Goal: Information Seeking & Learning: Learn about a topic

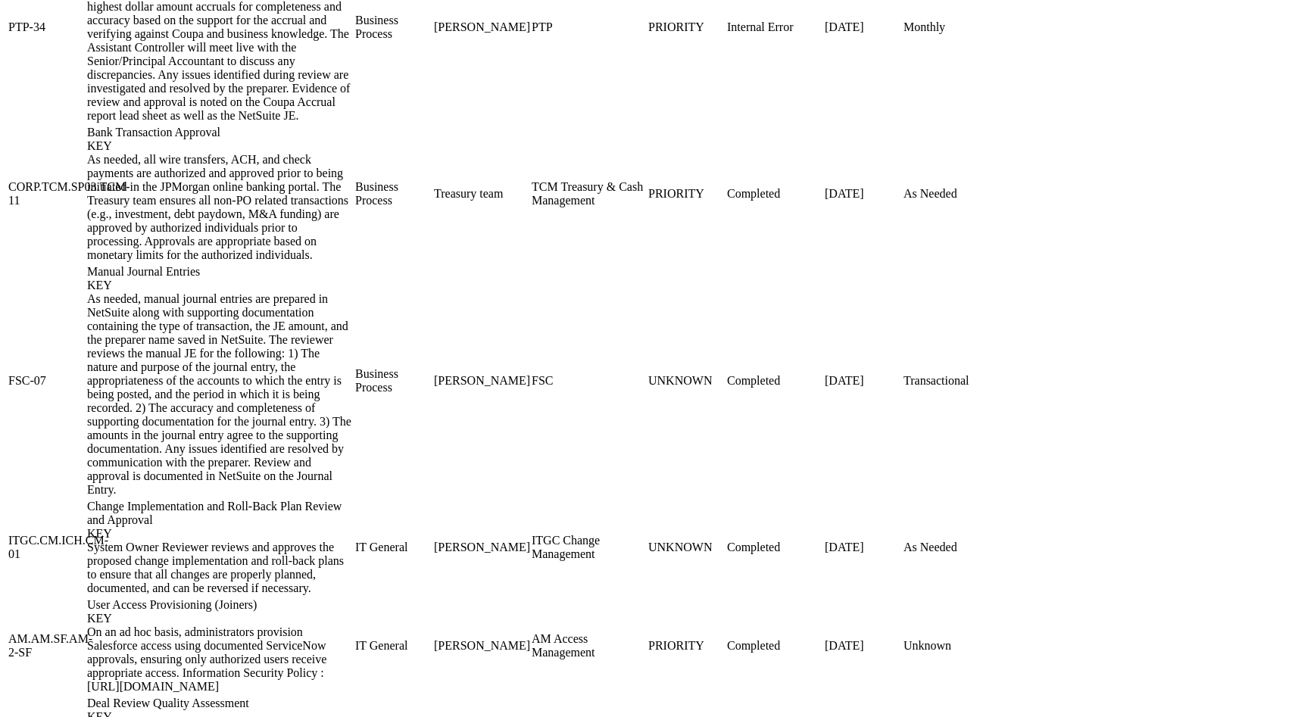
scroll to position [1740, 0]
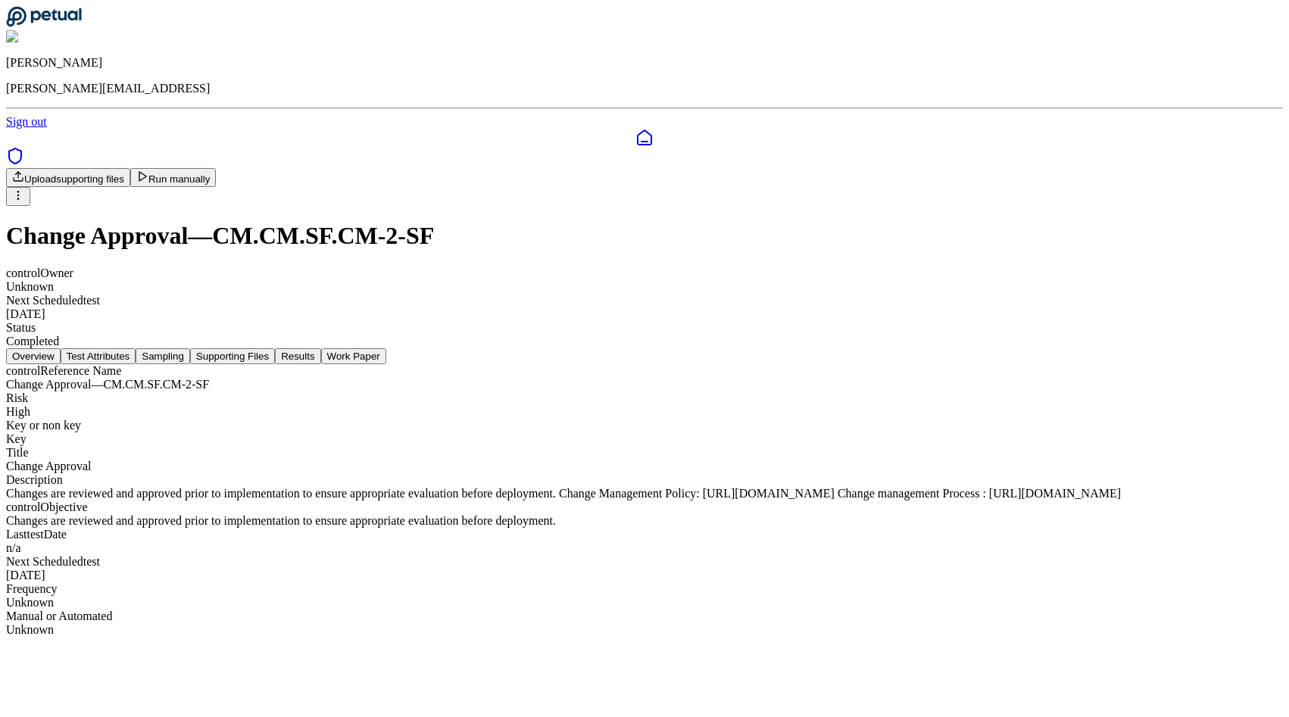
click at [136, 348] on button "Test Attributes" at bounding box center [99, 356] width 76 height 16
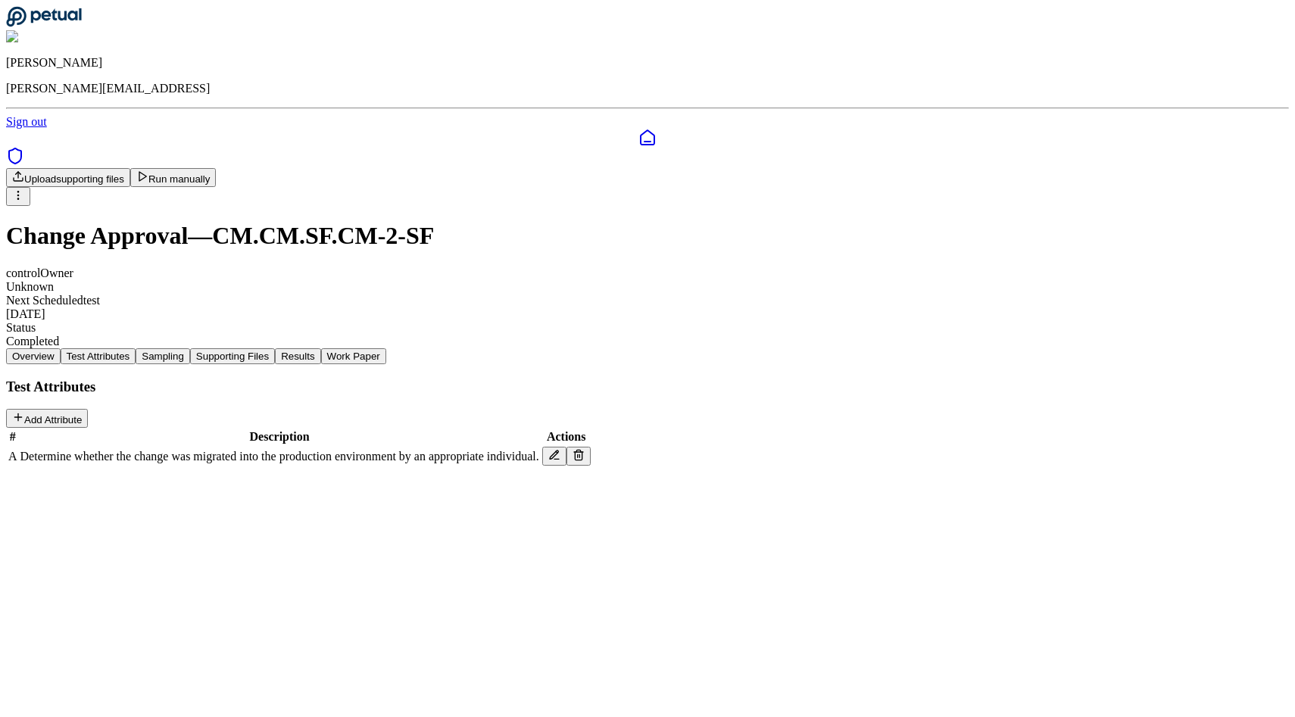
click at [190, 348] on button "Sampling" at bounding box center [163, 356] width 55 height 16
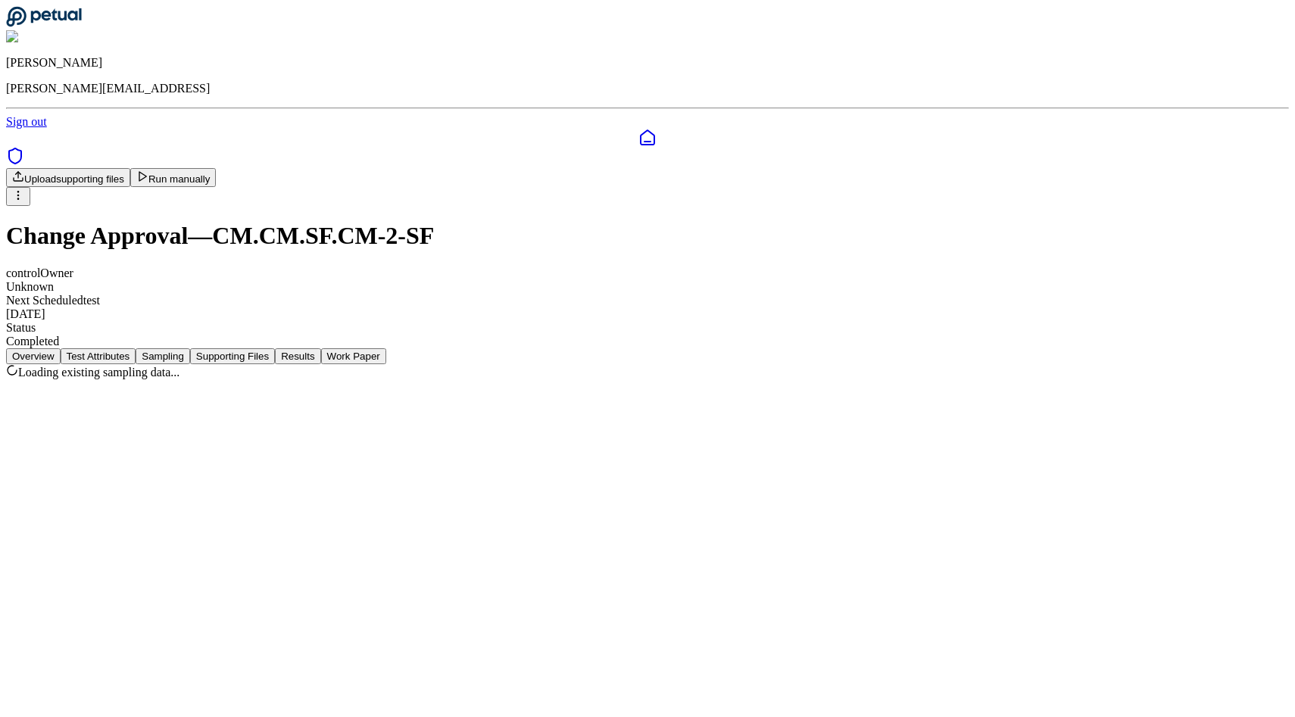
click at [275, 348] on button "Supporting Files" at bounding box center [232, 356] width 85 height 16
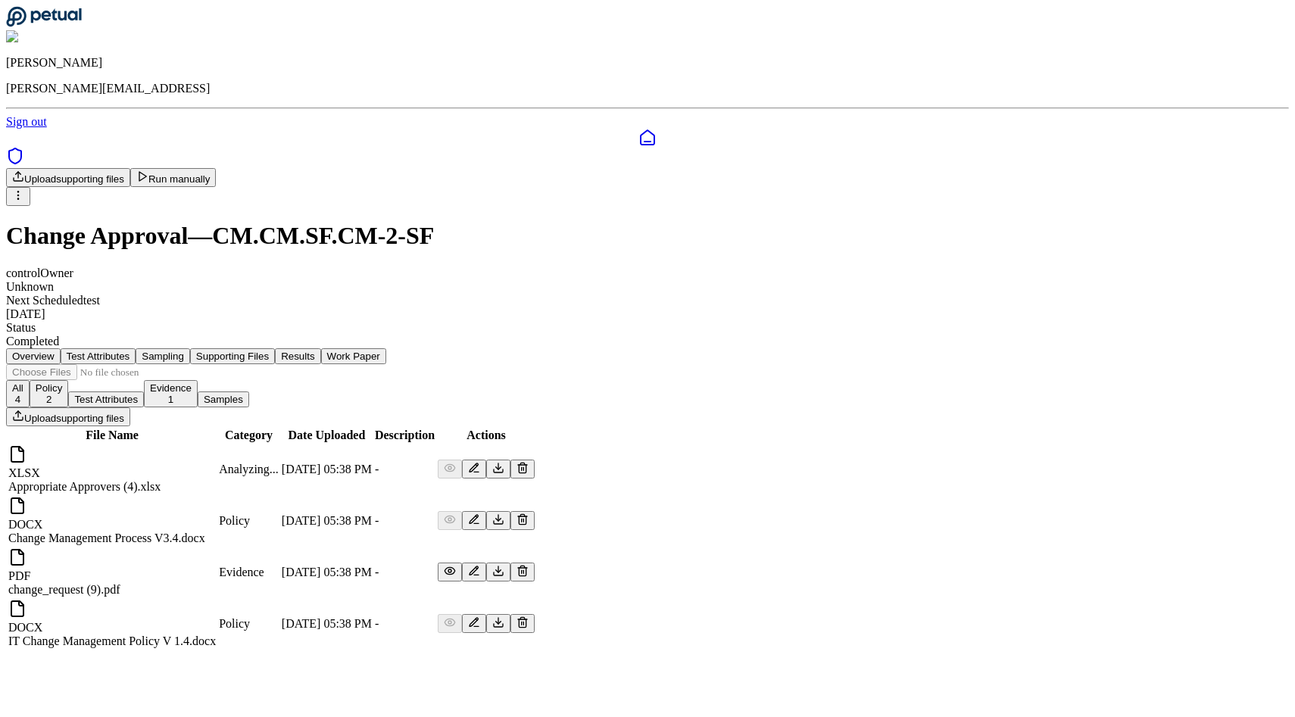
click at [148, 170] on icon at bounding box center [142, 176] width 12 height 12
click at [570, 267] on div "control Owner Unknown Next Scheduled test [DATE] Status Completed" at bounding box center [647, 308] width 1283 height 82
click at [320, 348] on button "Results" at bounding box center [297, 356] width 45 height 16
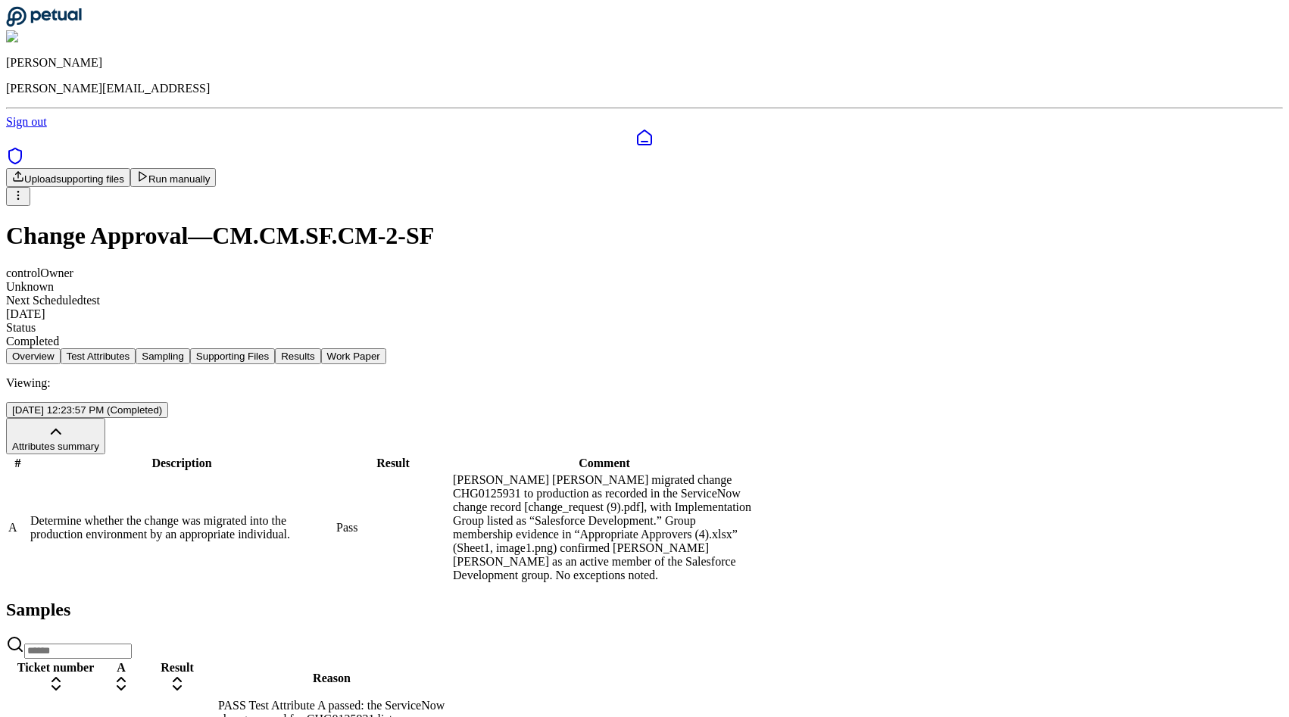
scroll to position [30, 0]
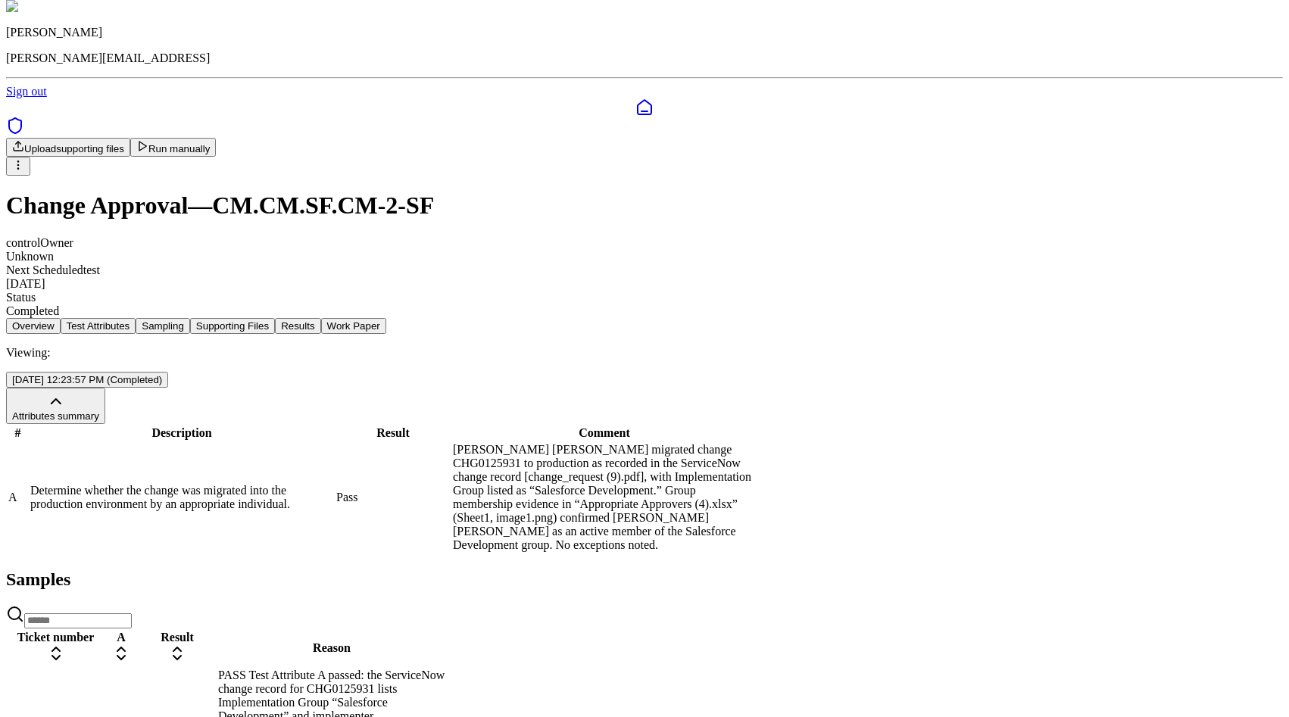
click at [386, 318] on button "Work Paper" at bounding box center [353, 326] width 65 height 16
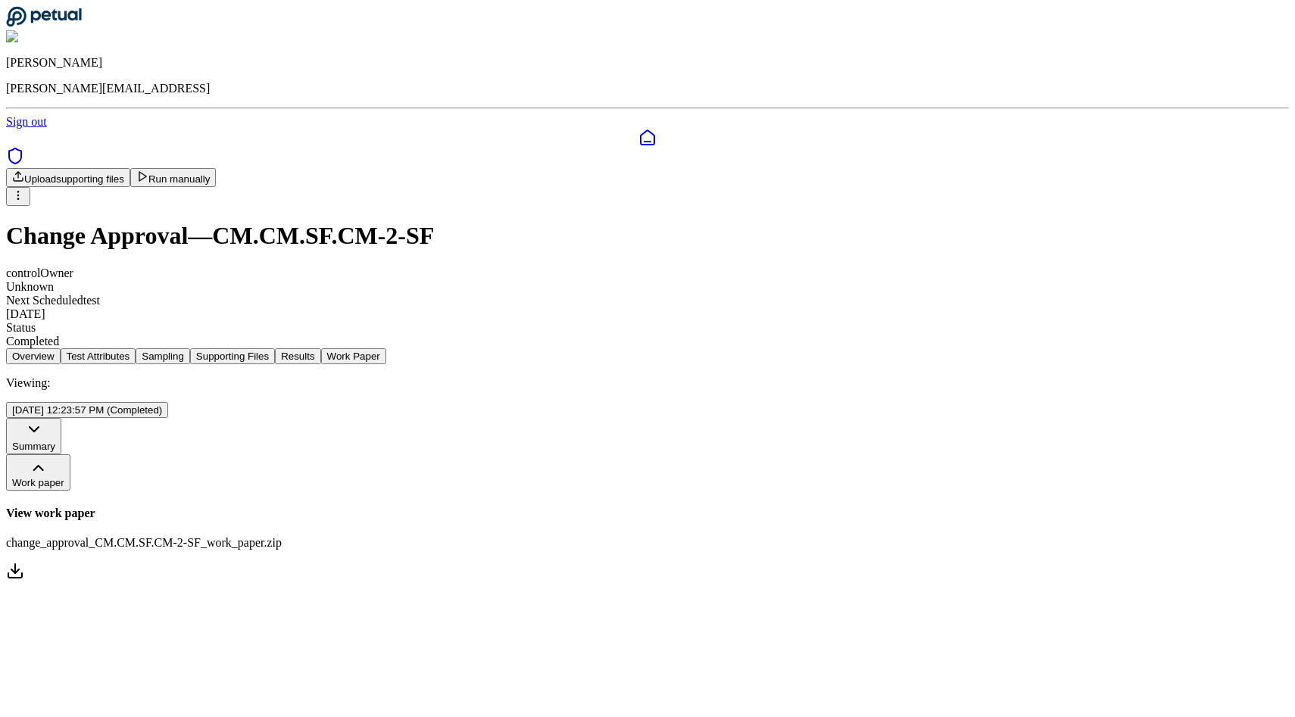
click at [709, 348] on nav "Overview Test Attributes Sampling Supporting Files Results Work Paper" at bounding box center [647, 356] width 1283 height 16
click at [320, 348] on button "Results" at bounding box center [297, 356] width 45 height 16
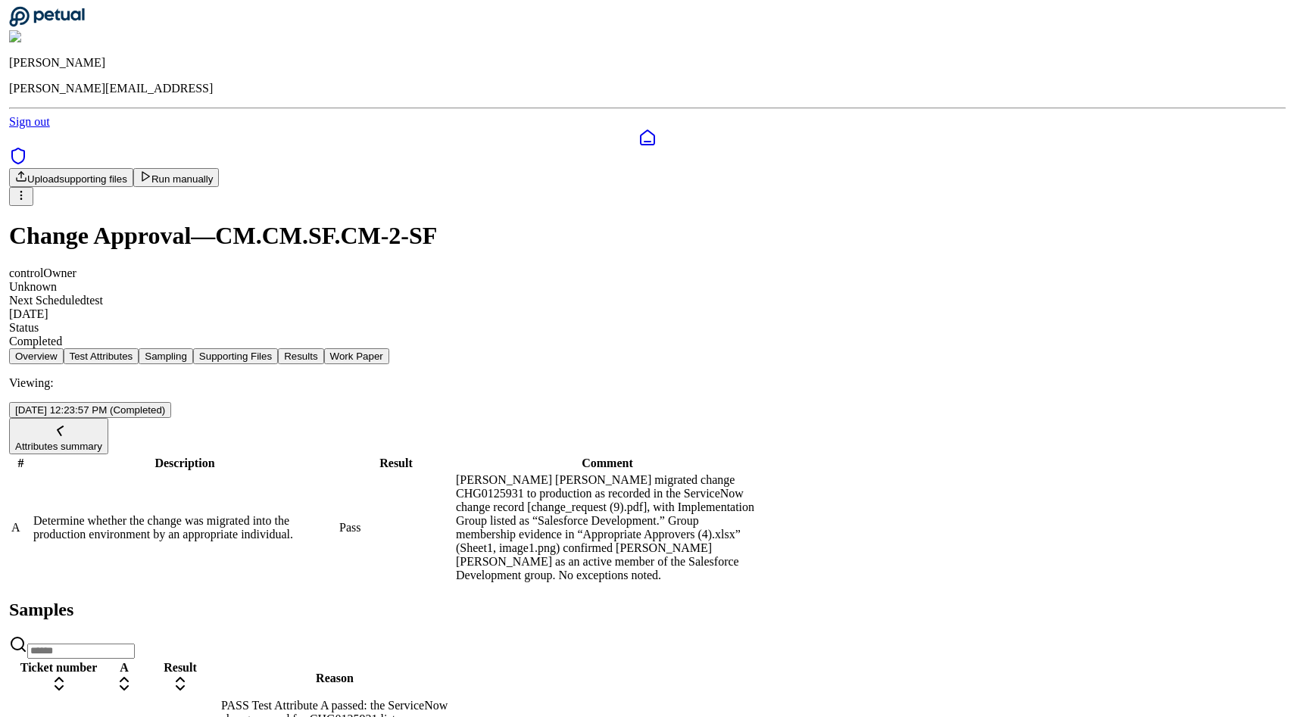
scroll to position [30, 0]
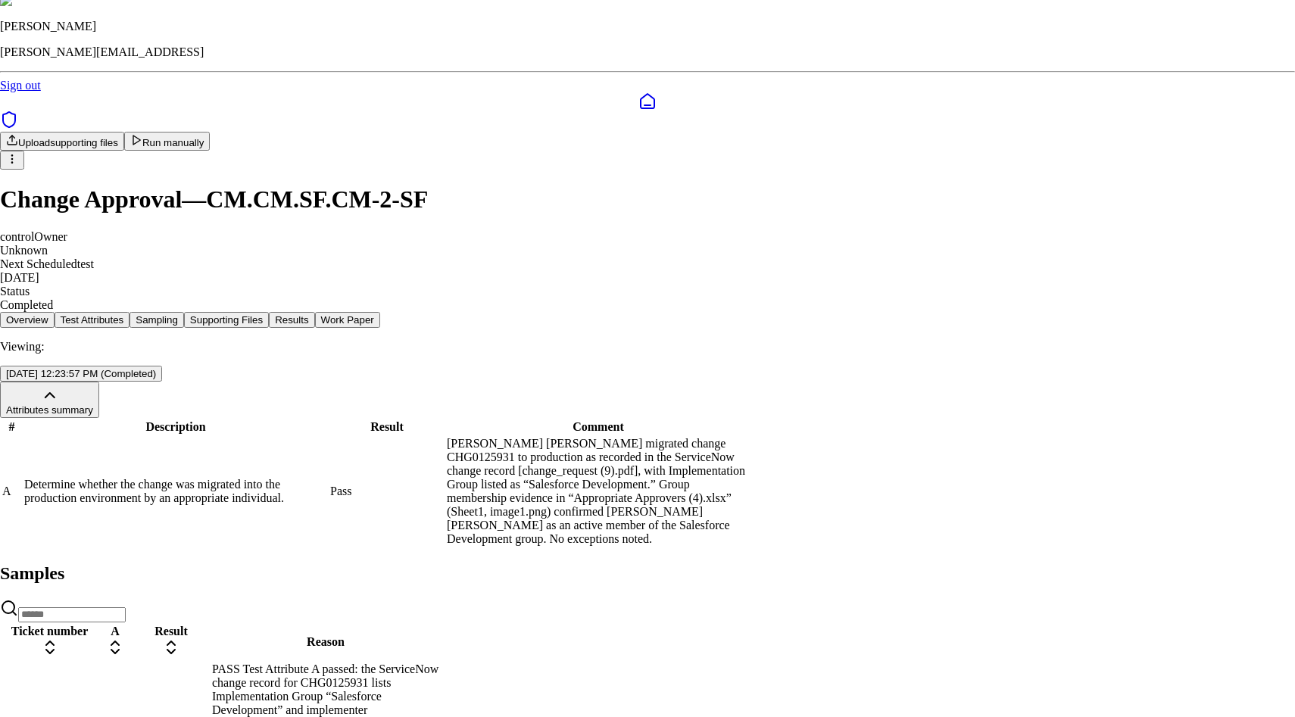
scroll to position [181, 0]
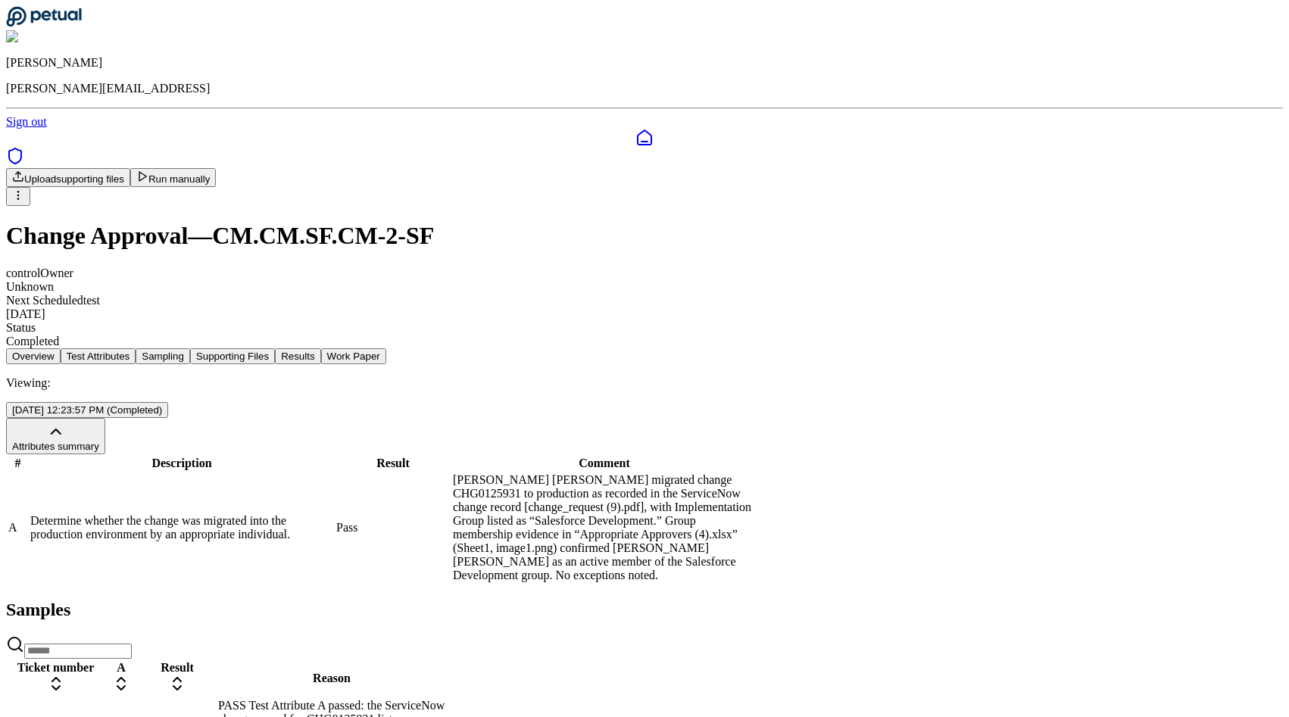
click at [302, 348] on nav "Overview Test Attributes Sampling Supporting Files Results Work Paper" at bounding box center [644, 356] width 1277 height 16
click at [61, 348] on button "Overview" at bounding box center [33, 356] width 55 height 16
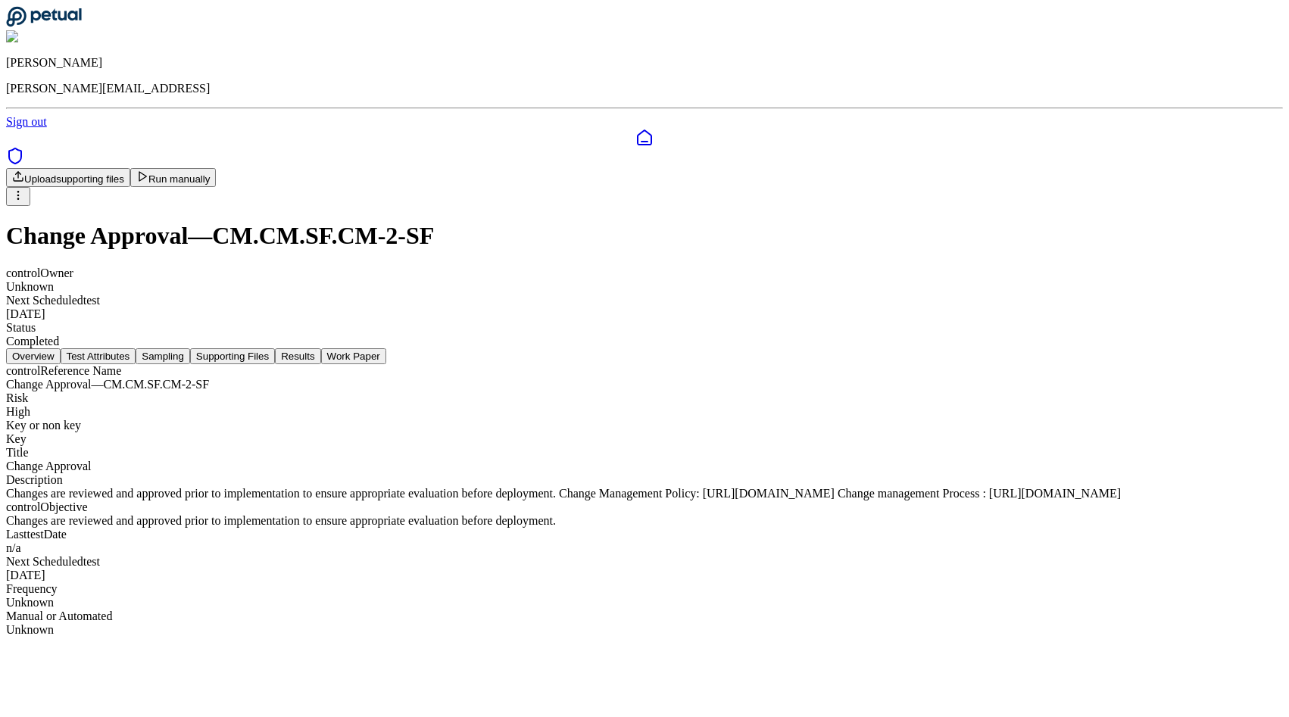
click at [136, 348] on button "Test Attributes" at bounding box center [99, 356] width 76 height 16
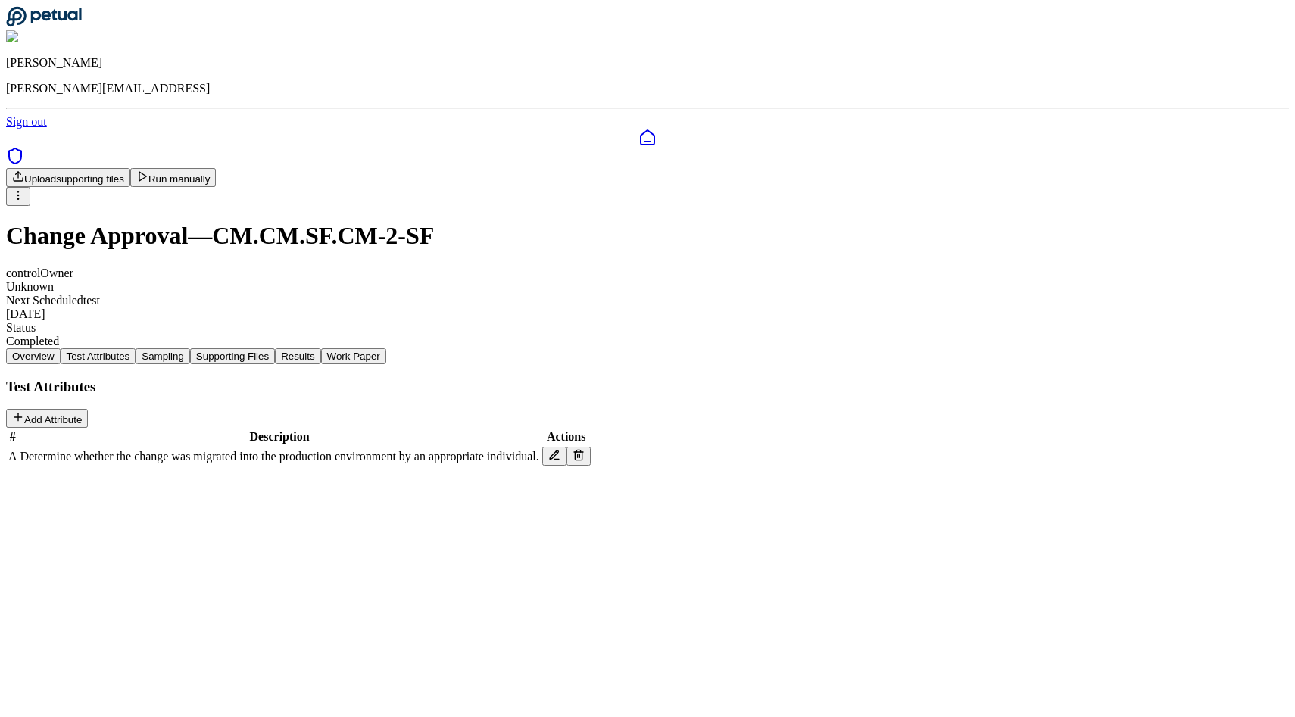
click at [190, 348] on button "Sampling" at bounding box center [163, 356] width 55 height 16
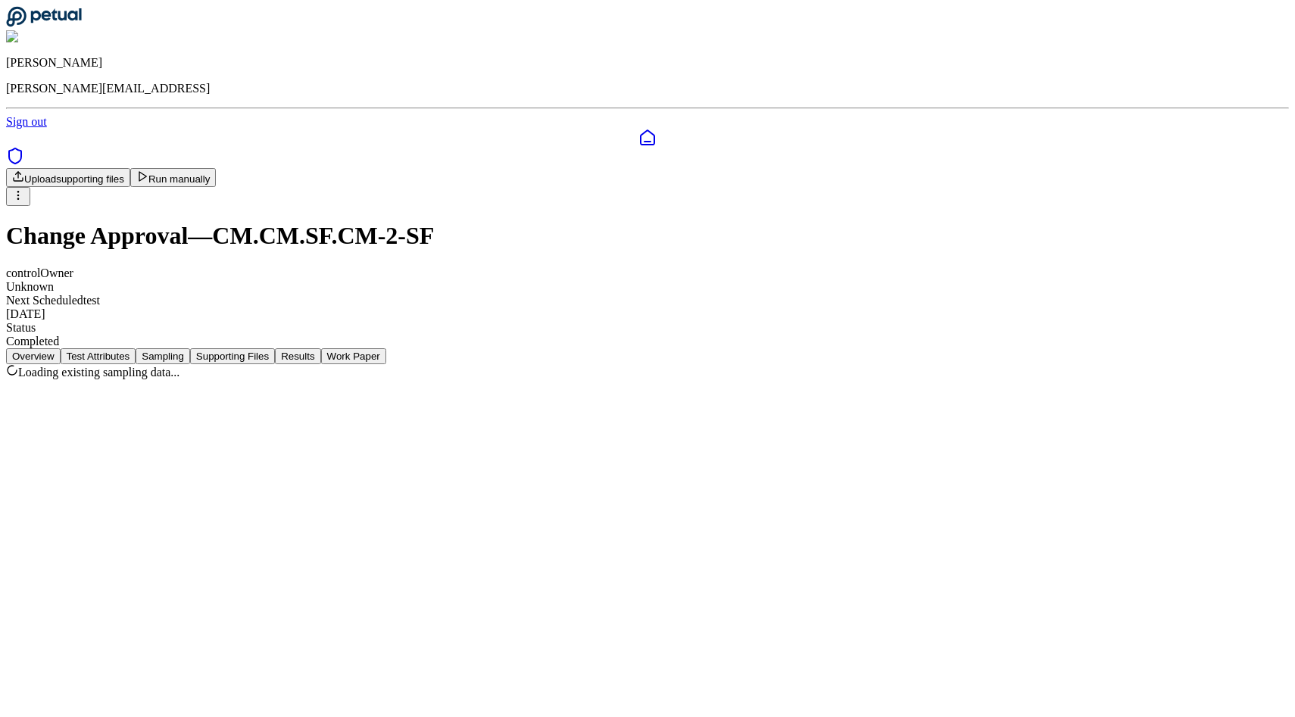
click at [275, 348] on button "Supporting Files" at bounding box center [232, 356] width 85 height 16
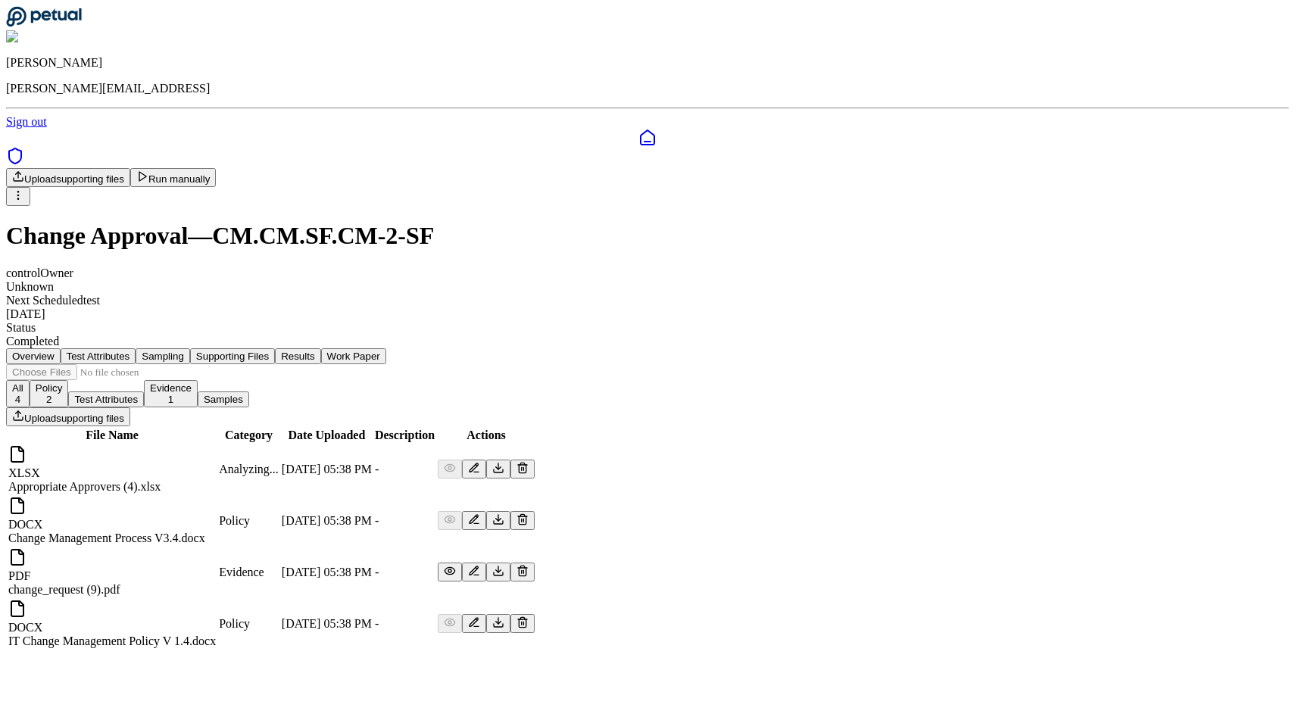
click at [136, 348] on button "Test Attributes" at bounding box center [99, 356] width 76 height 16
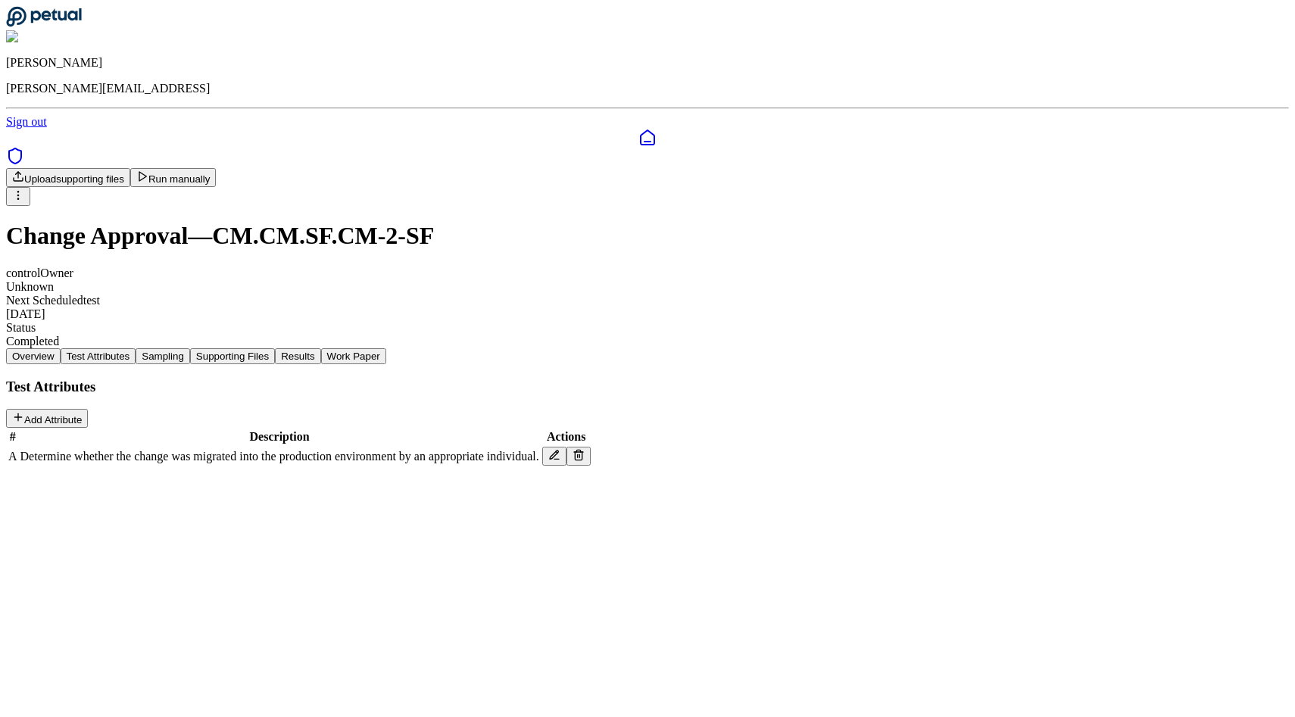
click at [190, 348] on button "Sampling" at bounding box center [163, 356] width 55 height 16
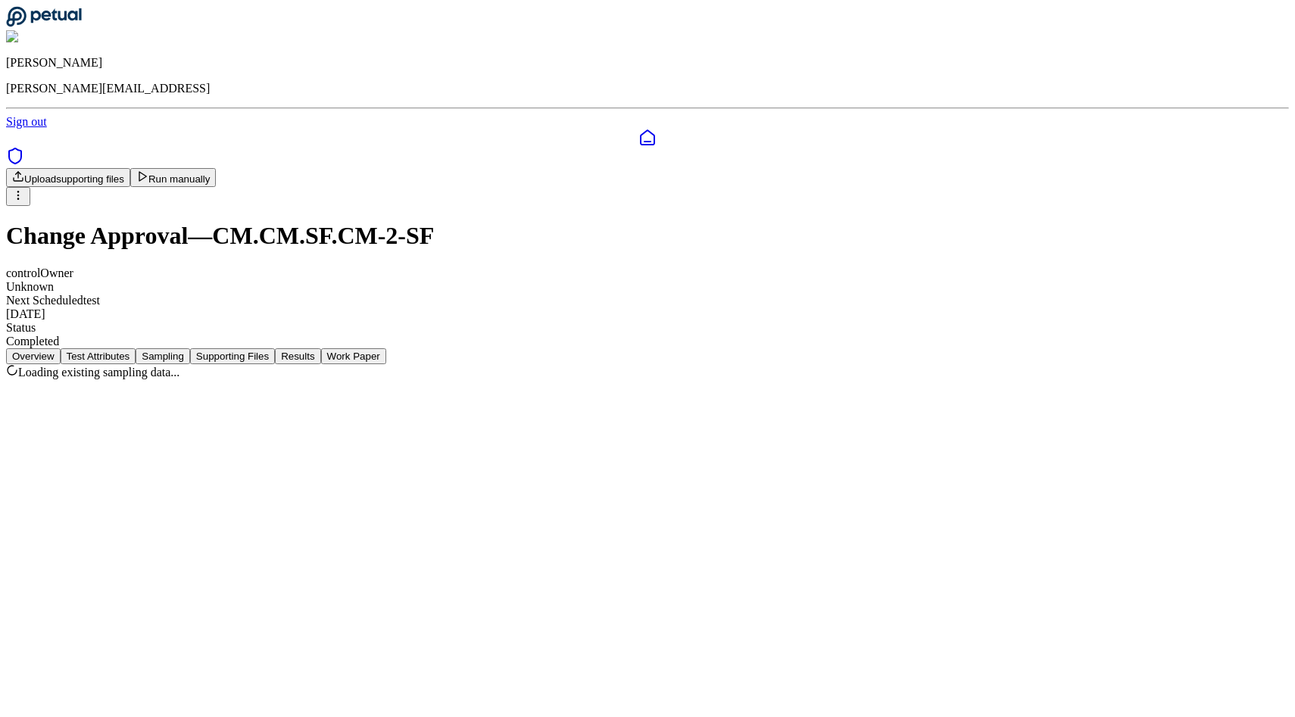
click at [275, 348] on button "Supporting Files" at bounding box center [232, 356] width 85 height 16
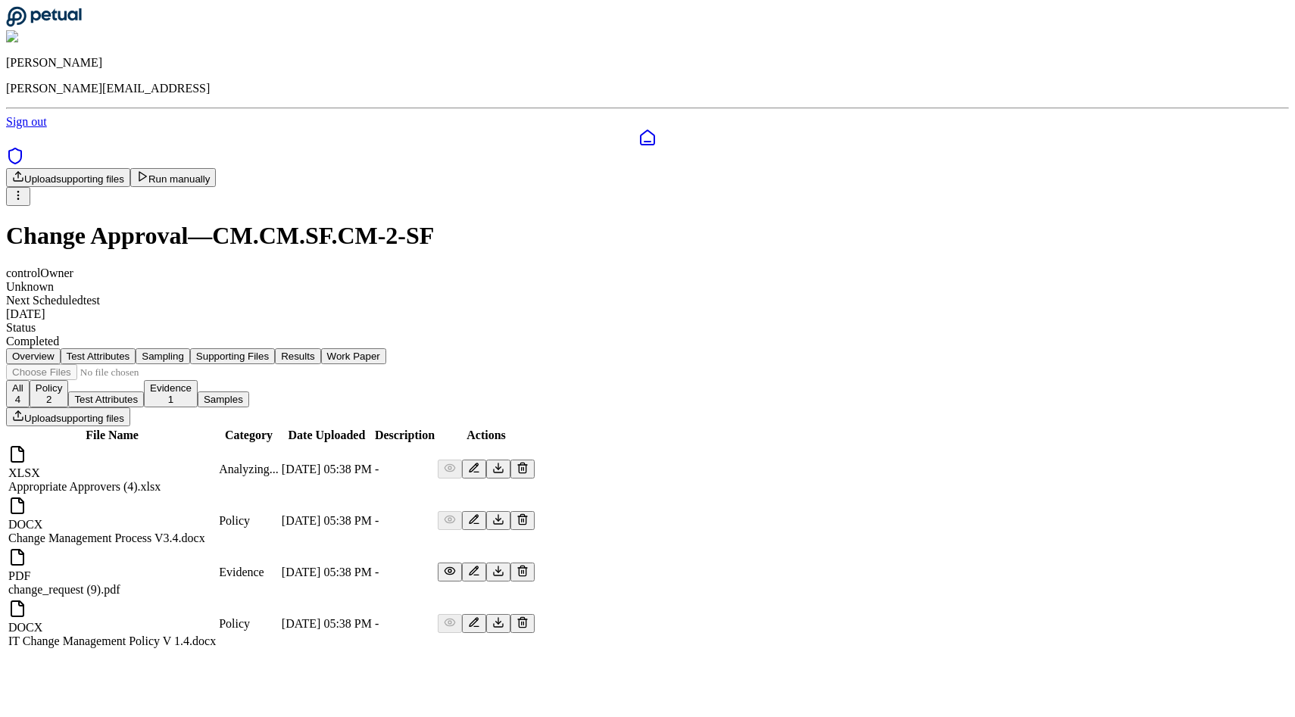
click at [83, 348] on div "Overview Test Attributes Sampling Supporting Files Results Work Paper All 4 Pol…" at bounding box center [647, 499] width 1283 height 302
